Goal: Find specific page/section: Find specific page/section

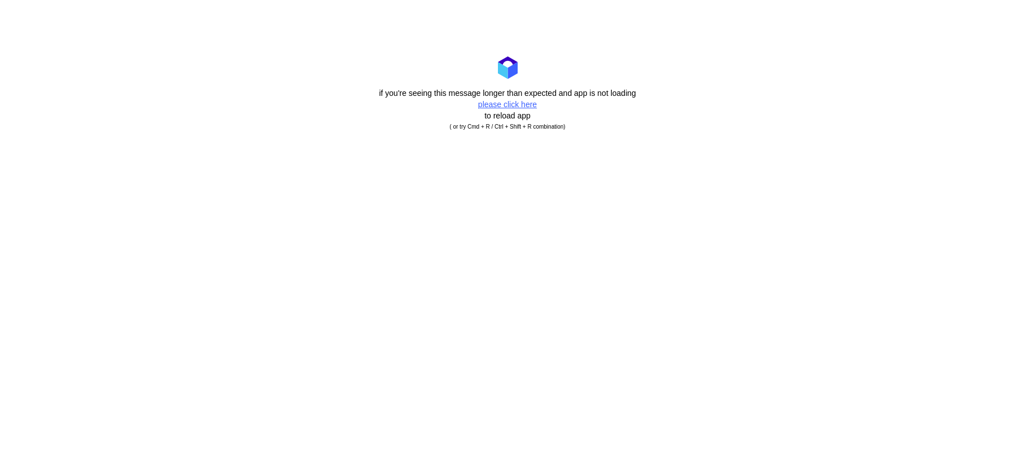
click at [708, 152] on html "if you're seeing this message longer than expected and app is not loading pleas…" at bounding box center [507, 94] width 1015 height 189
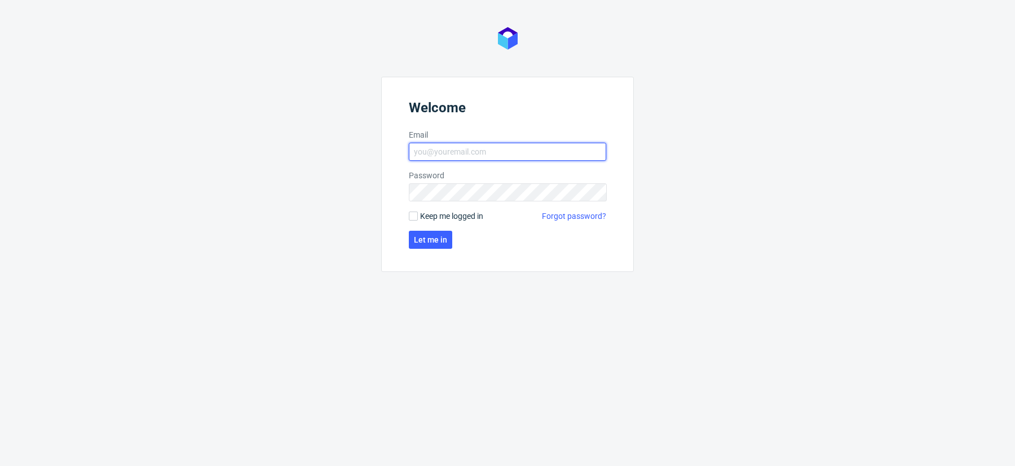
click at [542, 152] on input "Email" at bounding box center [507, 152] width 197 height 18
click at [486, 153] on input "Email" at bounding box center [507, 152] width 197 height 18
type input "[PERSON_NAME][EMAIL_ADDRESS][DOMAIN_NAME]"
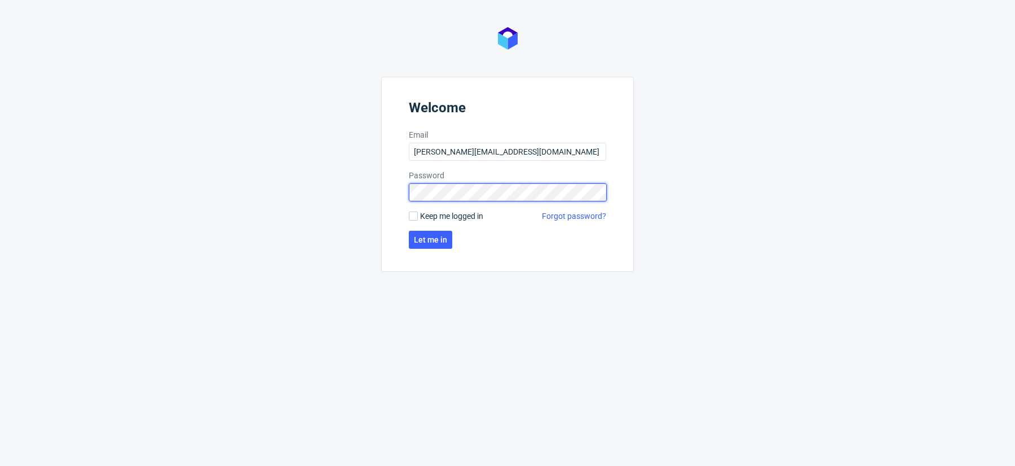
click button "Let me in" at bounding box center [430, 240] width 43 height 18
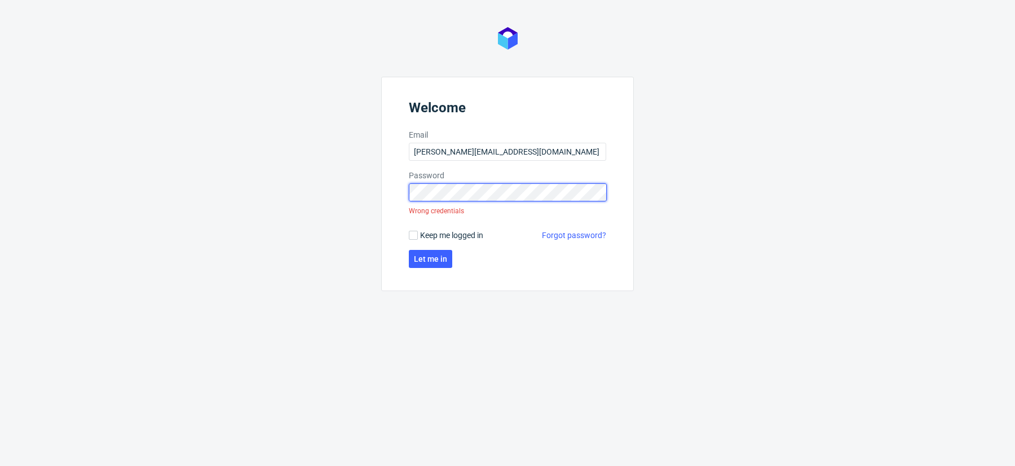
click button "Let me in" at bounding box center [430, 259] width 43 height 18
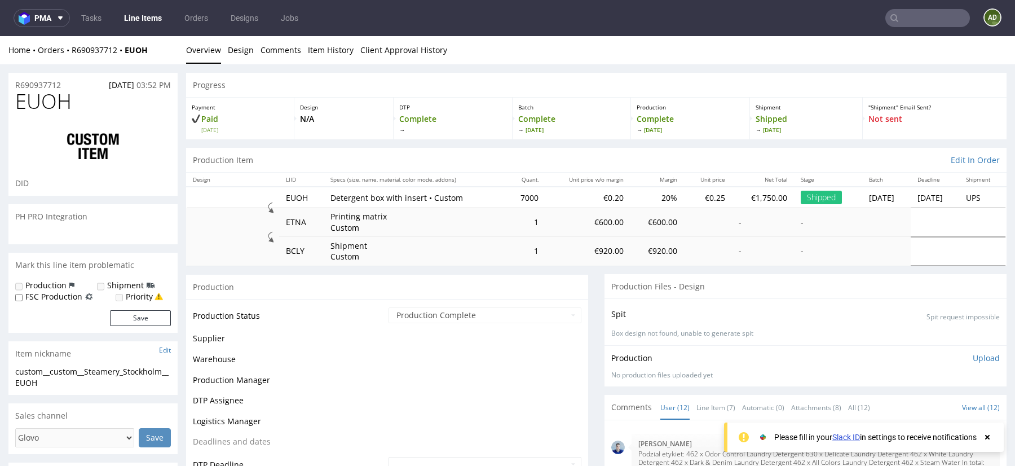
scroll to position [446, 0]
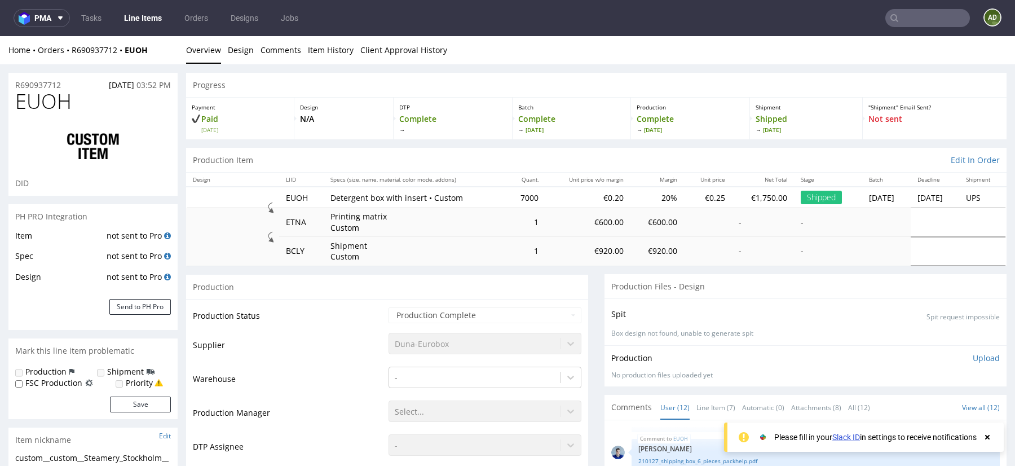
select select "done"
click at [909, 19] on input "text" at bounding box center [927, 18] width 85 height 18
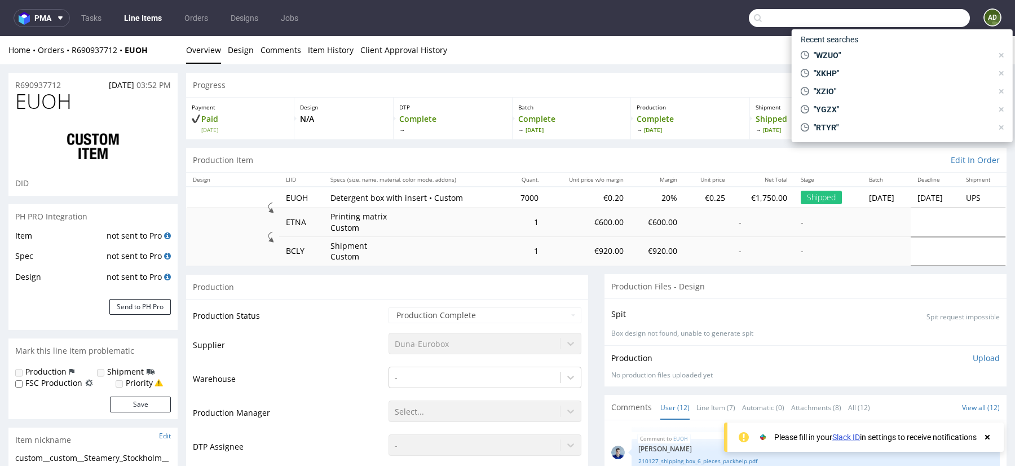
paste input "BUFU"
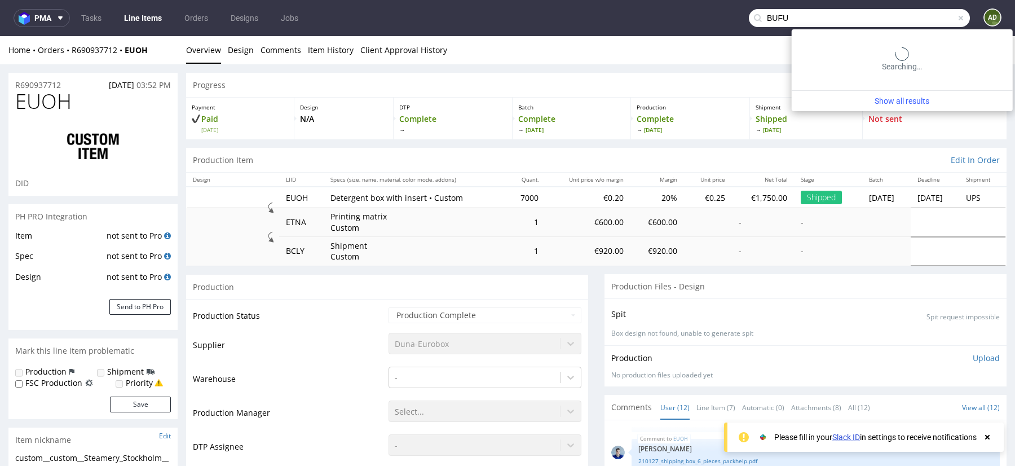
type input "BUFU"
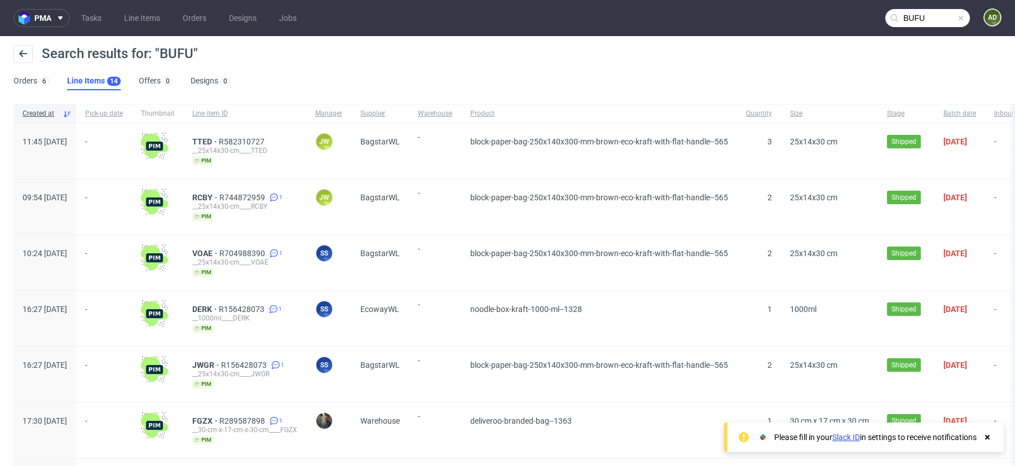
click at [928, 19] on input "BUFU" at bounding box center [927, 18] width 85 height 18
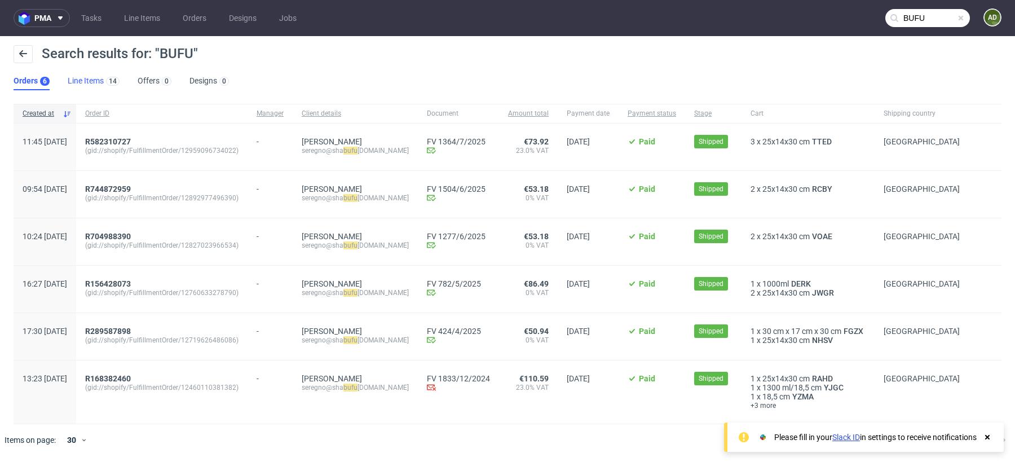
click at [89, 81] on link "Line Items 14" at bounding box center [94, 81] width 52 height 18
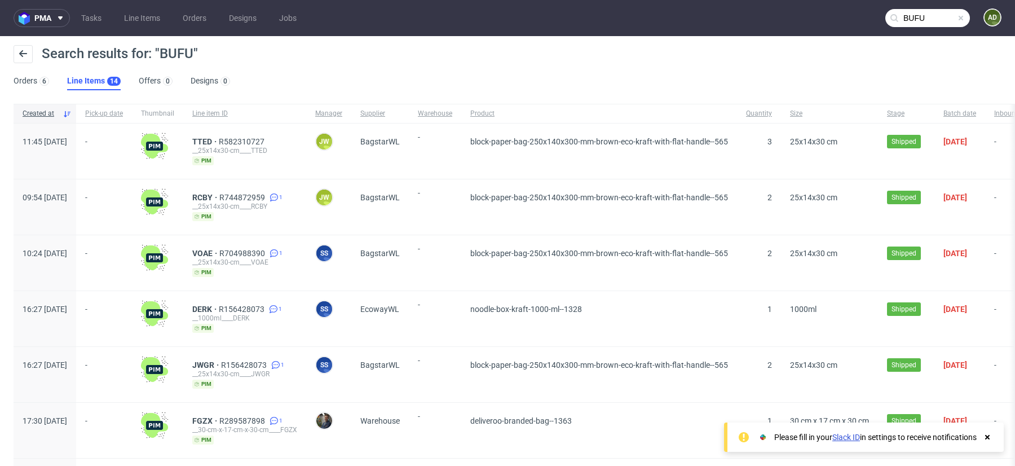
click at [927, 14] on input "BUFU" at bounding box center [927, 18] width 85 height 18
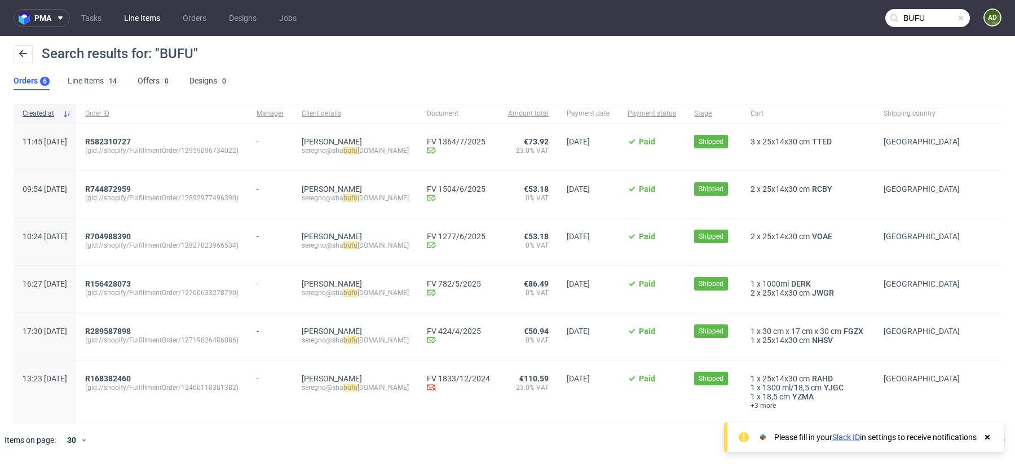
click at [136, 15] on link "Line Items" at bounding box center [142, 18] width 50 height 18
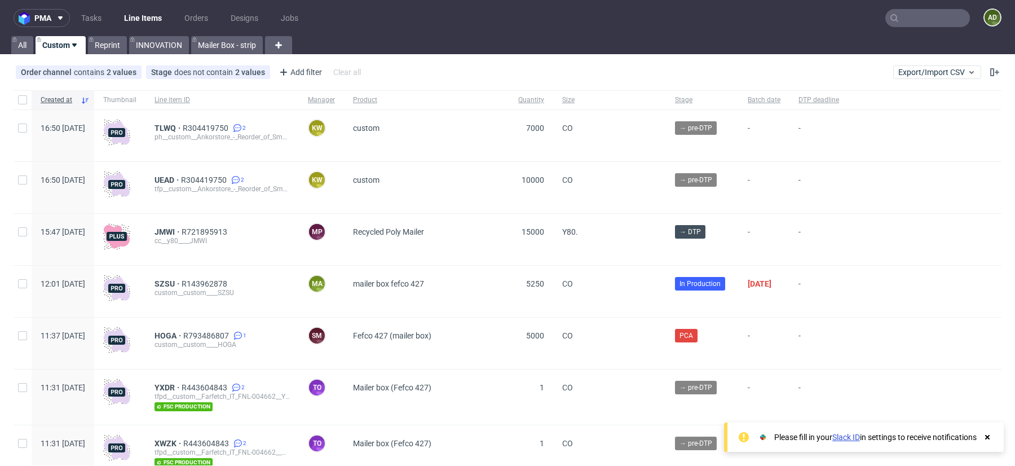
click at [918, 14] on input "text" at bounding box center [927, 18] width 85 height 18
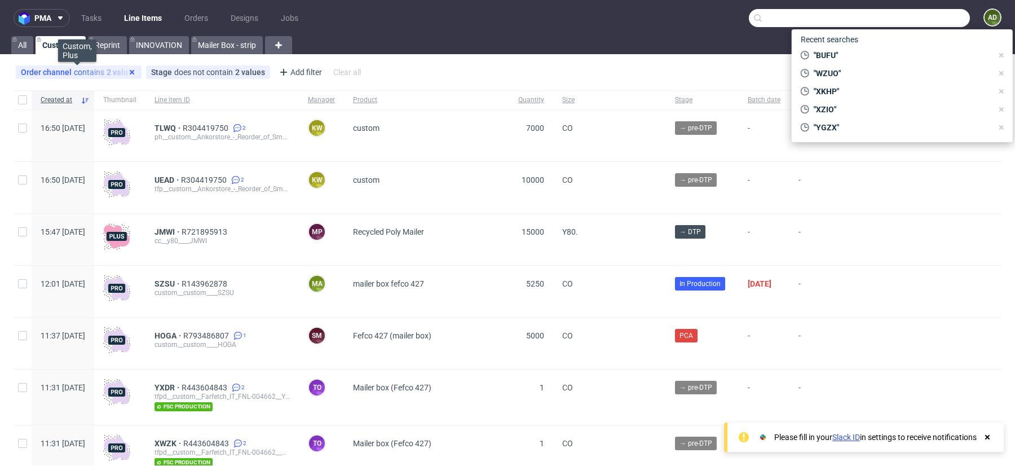
click at [130, 73] on icon at bounding box center [131, 72] width 9 height 9
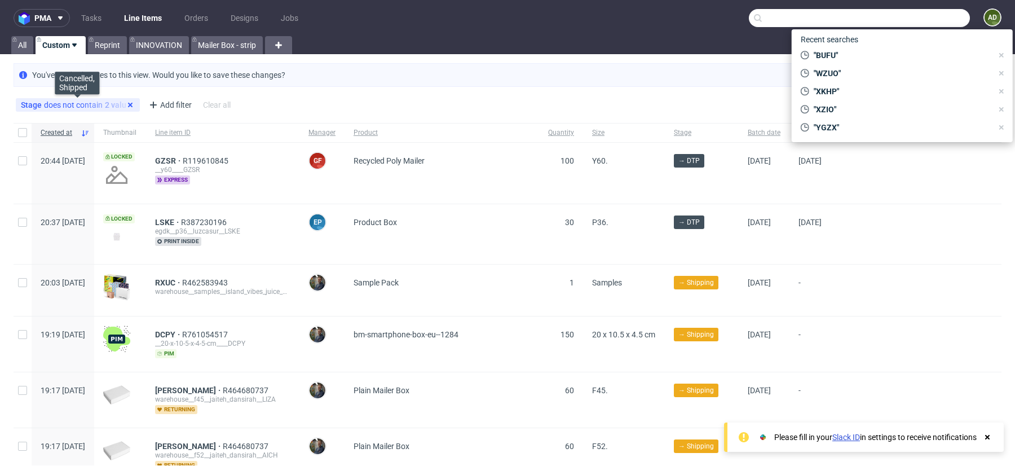
click at [128, 103] on use at bounding box center [130, 105] width 5 height 5
click at [874, 18] on input "text" at bounding box center [859, 18] width 221 height 18
paste input "BUFU"
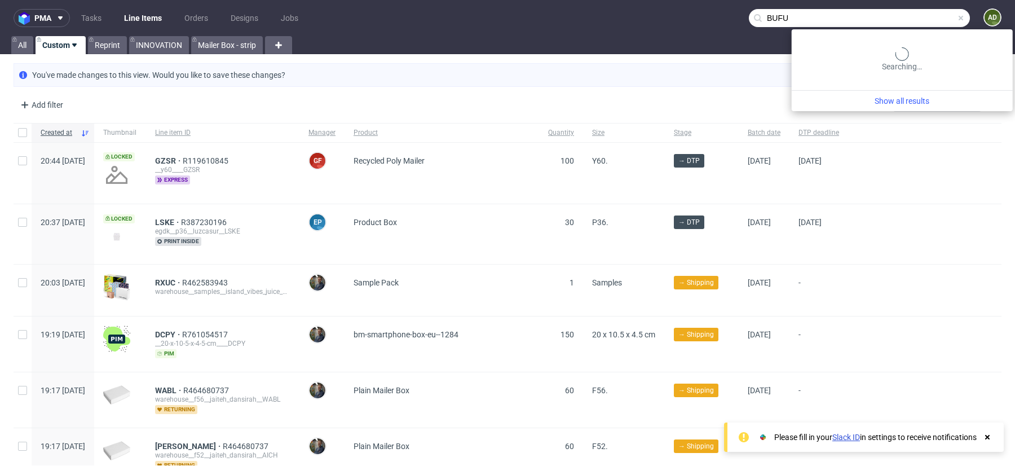
type input "BUFU"
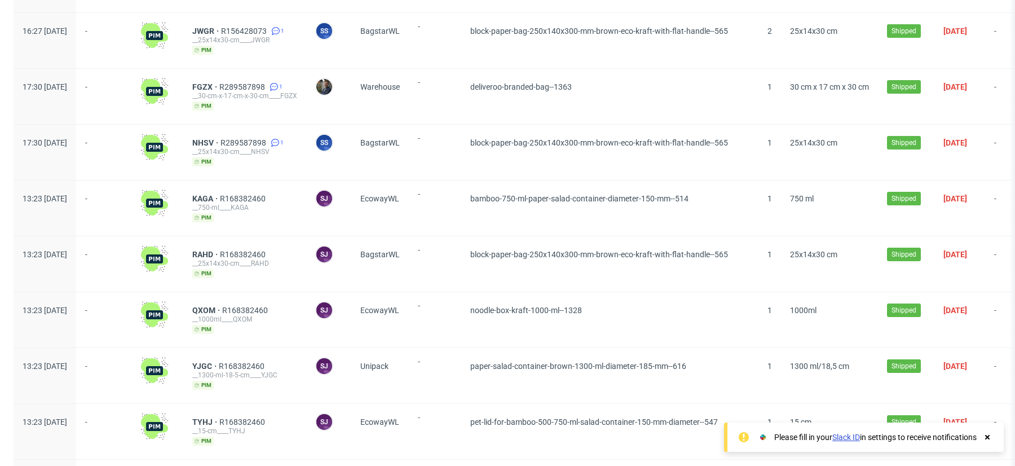
scroll to position [455, 0]
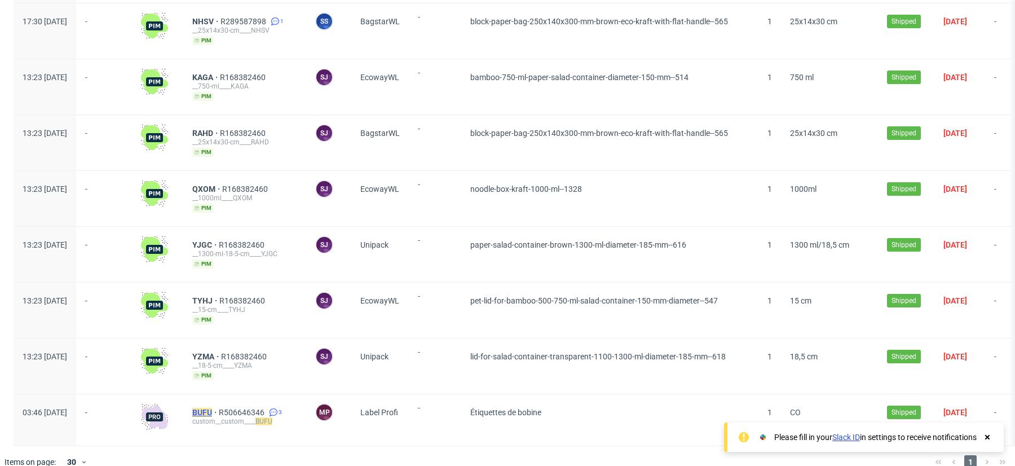
click at [212, 408] on mark "BUFU" at bounding box center [202, 412] width 20 height 9
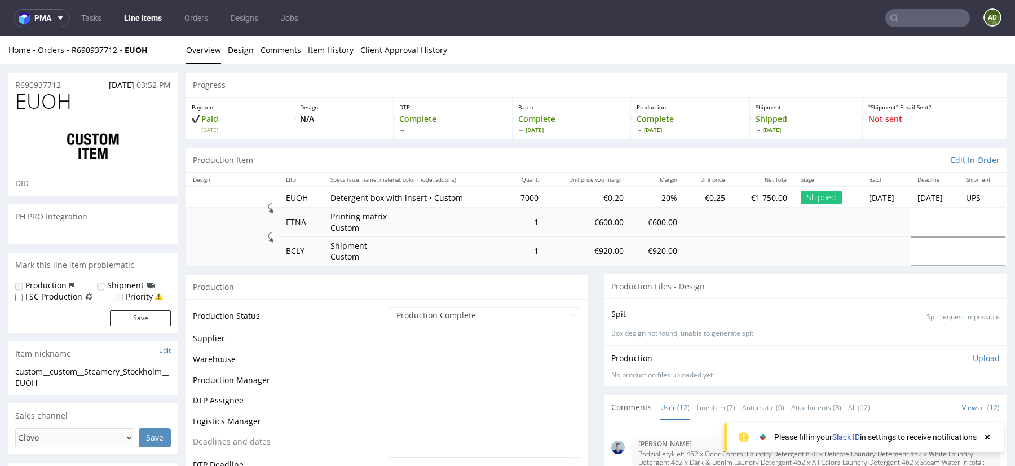
scroll to position [446, 0]
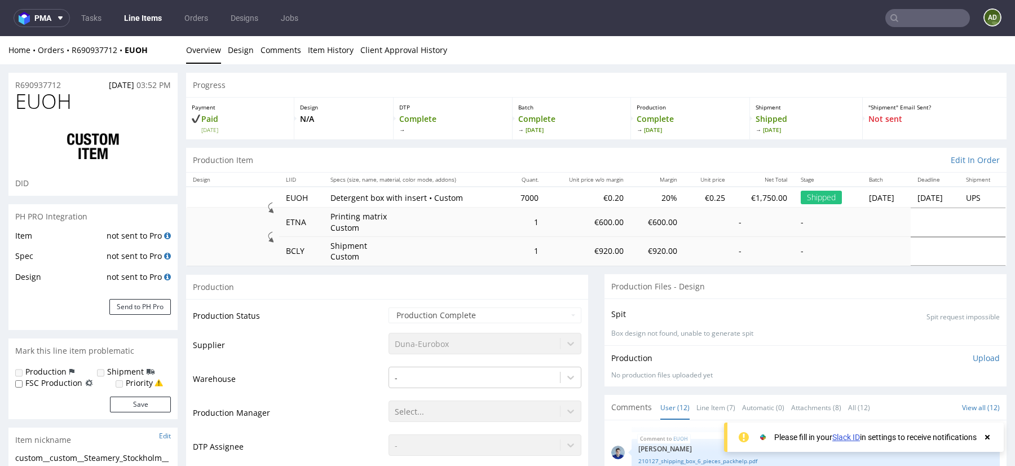
select select "done"
click at [139, 19] on link "Line Items" at bounding box center [142, 18] width 51 height 18
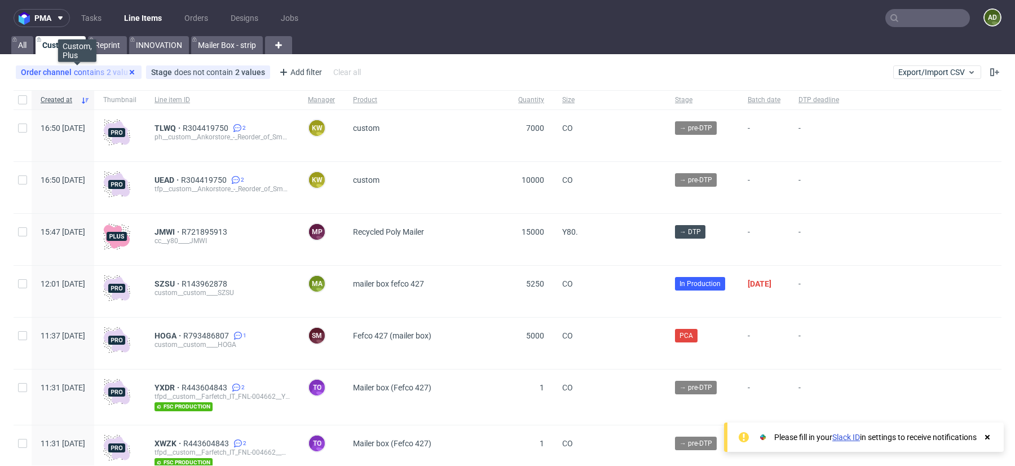
click at [130, 73] on use at bounding box center [132, 72] width 5 height 5
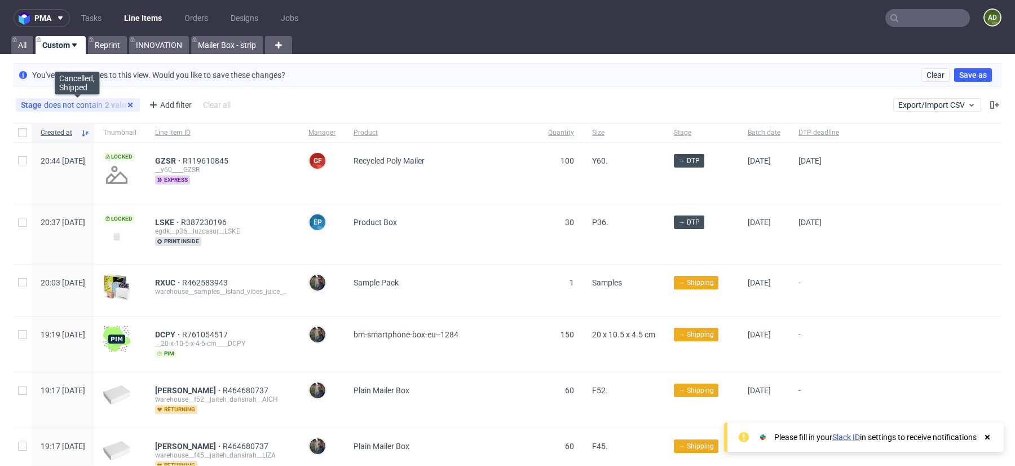
click at [129, 105] on use at bounding box center [130, 105] width 5 height 5
click at [917, 17] on input "text" at bounding box center [927, 18] width 85 height 18
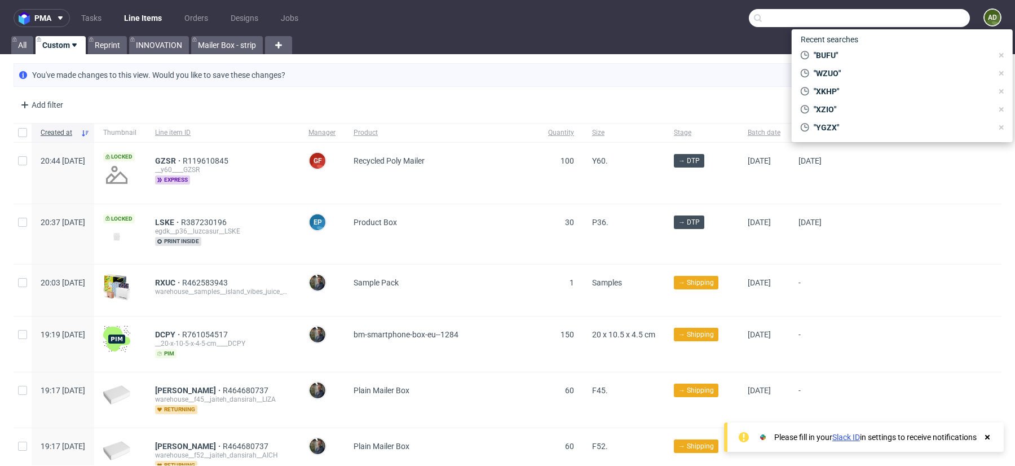
paste input "OEOR"
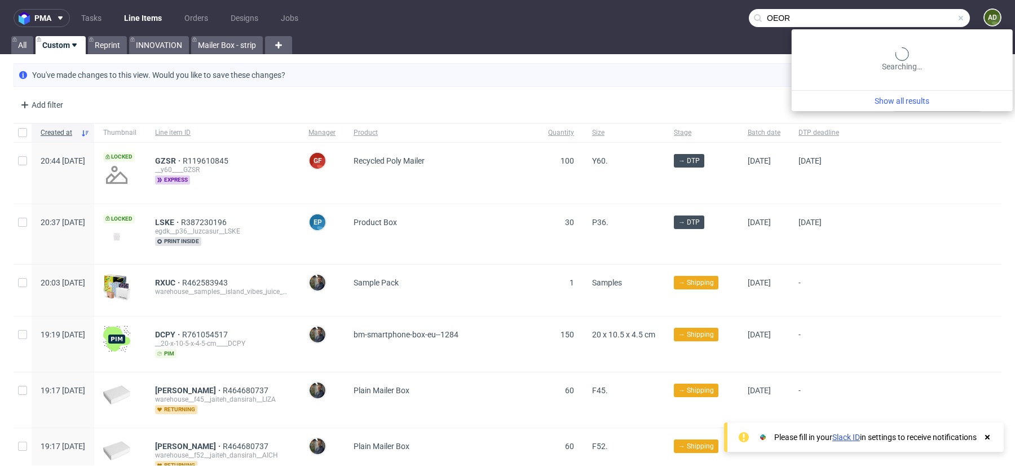
type input "OEOR"
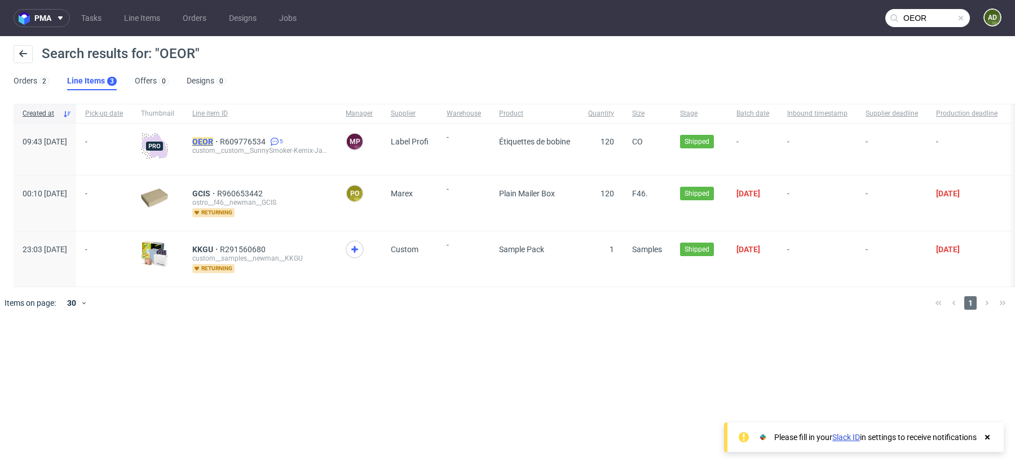
click at [213, 141] on mark "OEOR" at bounding box center [202, 141] width 21 height 9
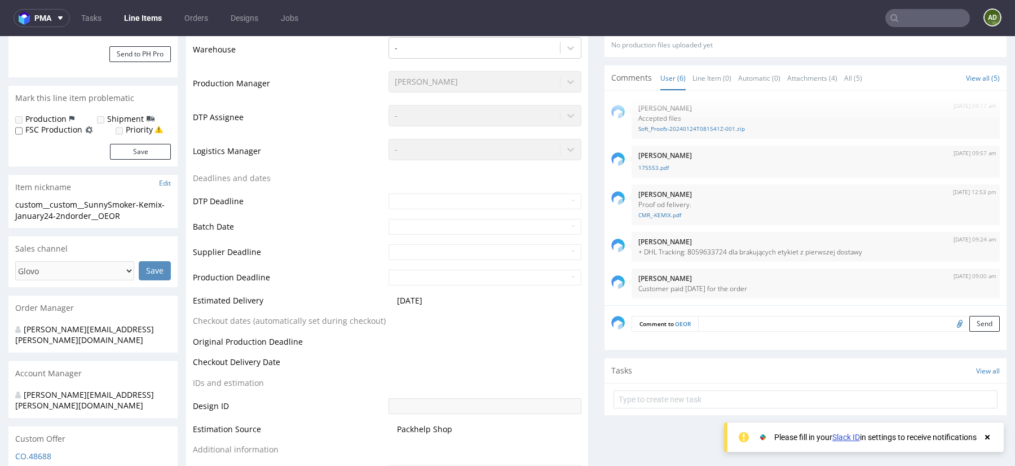
scroll to position [582, 0]
